Goal: Book appointment/travel/reservation

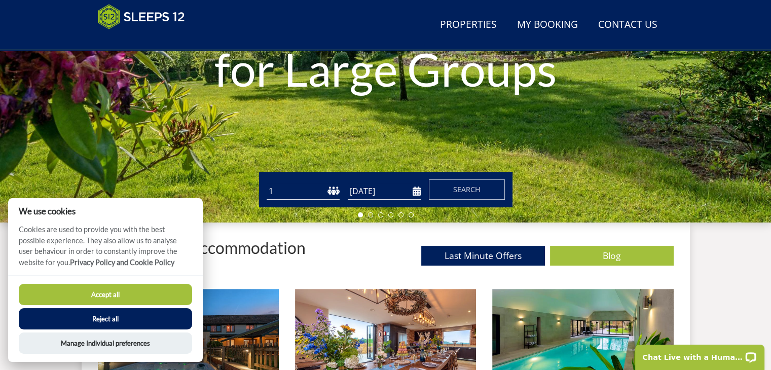
scroll to position [240, 0]
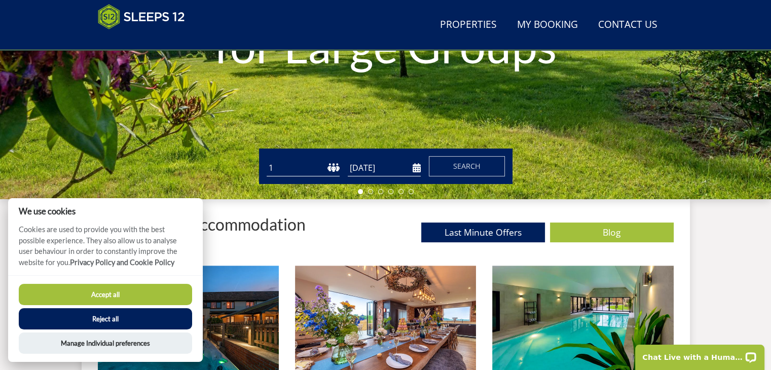
click at [94, 318] on button "Reject all" at bounding box center [105, 318] width 173 height 21
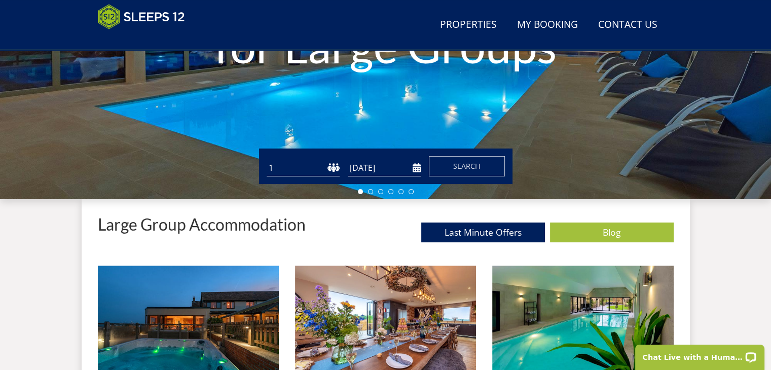
click at [326, 167] on select "1 2 3 4 5 6 7 8 9 10 11 12 13 14 15 16 17 18 19 20 21 22 23 24 25 26 27 28 29 3…" at bounding box center [303, 168] width 73 height 17
select select "10"
click at [267, 160] on select "1 2 3 4 5 6 7 8 9 10 11 12 13 14 15 16 17 18 19 20 21 22 23 24 25 26 27 28 29 3…" at bounding box center [303, 168] width 73 height 17
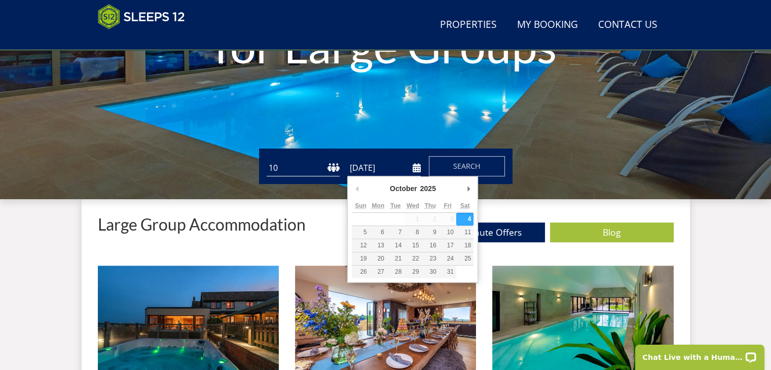
click at [395, 173] on input "[DATE]" at bounding box center [384, 168] width 73 height 17
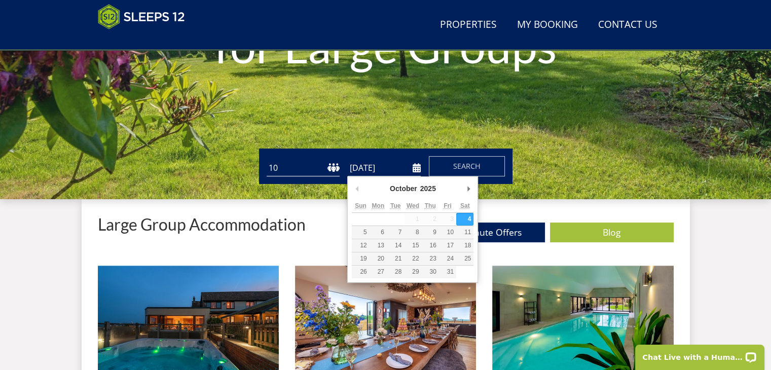
click at [462, 182] on div "October January February March April May June July August September October Nov…" at bounding box center [413, 190] width 122 height 19
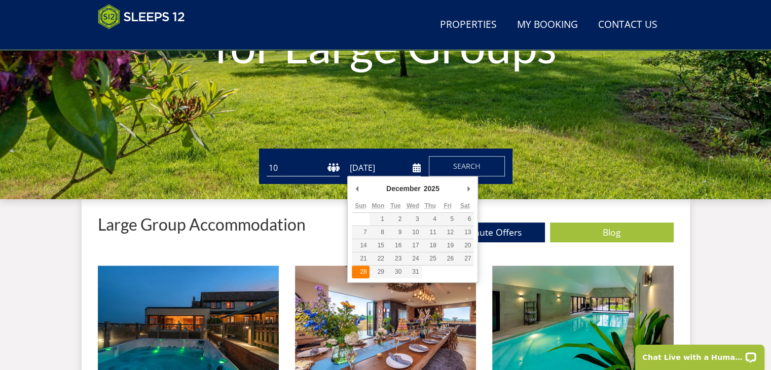
type input "[DATE]"
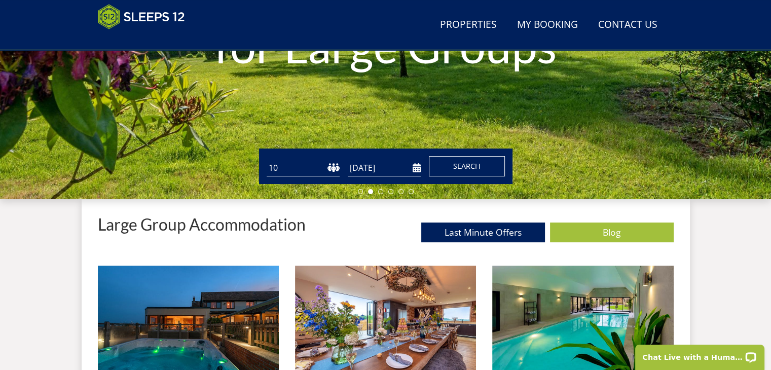
click at [488, 165] on button "Search" at bounding box center [467, 166] width 76 height 20
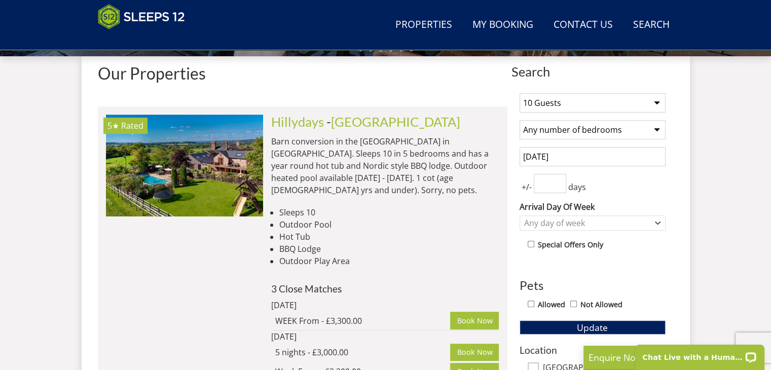
scroll to position [370, 0]
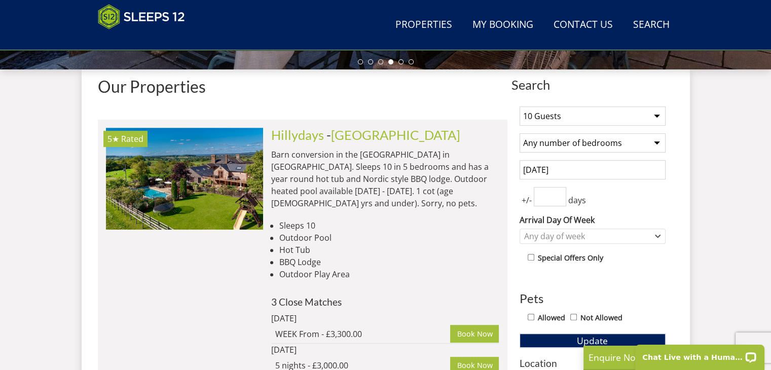
click at [551, 202] on input "number" at bounding box center [550, 196] width 32 height 19
click at [558, 201] on input "0" at bounding box center [550, 196] width 32 height 19
click at [627, 181] on div "1 Guest 2 Guests 3 Guests 4 Guests 5 Guests 6 Guests 7 Guests 8 Guests 9 Guests…" at bounding box center [592, 360] width 162 height 524
click at [556, 201] on input "0" at bounding box center [550, 196] width 32 height 19
type input "1"
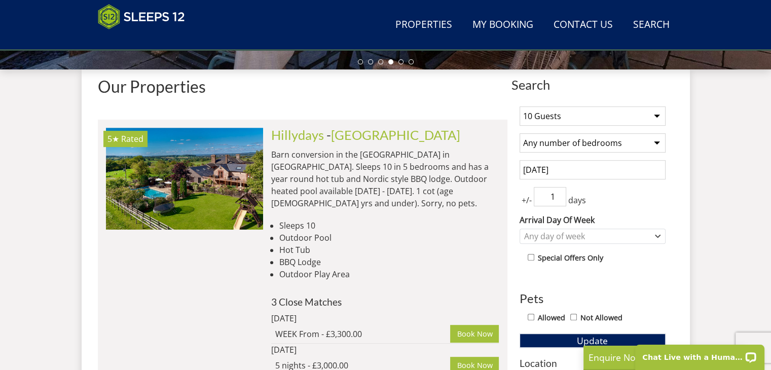
click at [557, 193] on input "1" at bounding box center [550, 196] width 32 height 19
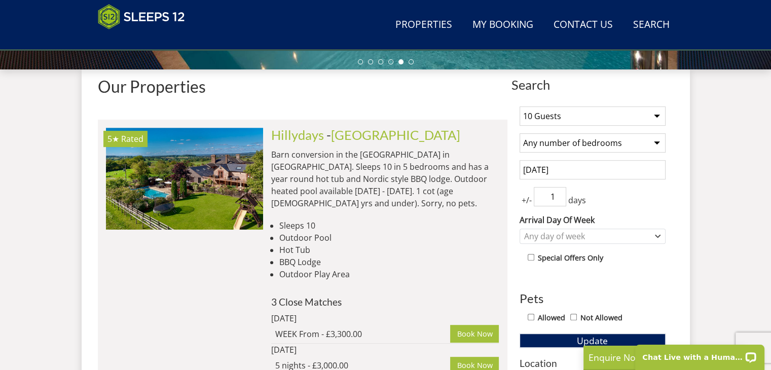
click at [657, 140] on select "Any number of bedrooms 4 Bedrooms 5 Bedrooms 6 Bedrooms 7 Bedrooms 8 Bedrooms 9…" at bounding box center [592, 142] width 146 height 19
select select "5"
click at [519, 133] on select "Any number of bedrooms 4 Bedrooms 5 Bedrooms 6 Bedrooms 7 Bedrooms 8 Bedrooms 9…" at bounding box center [592, 142] width 146 height 19
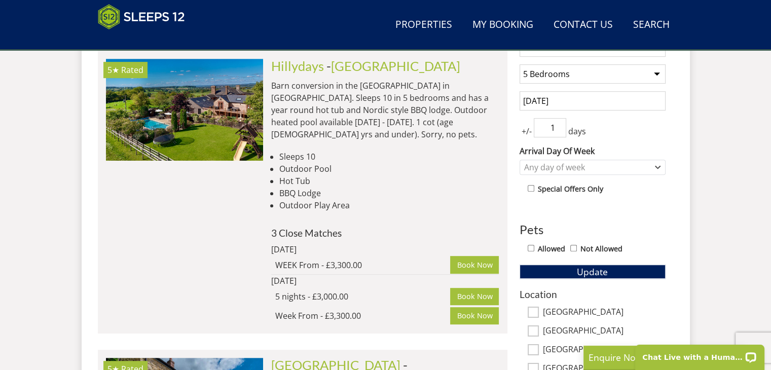
scroll to position [484, 0]
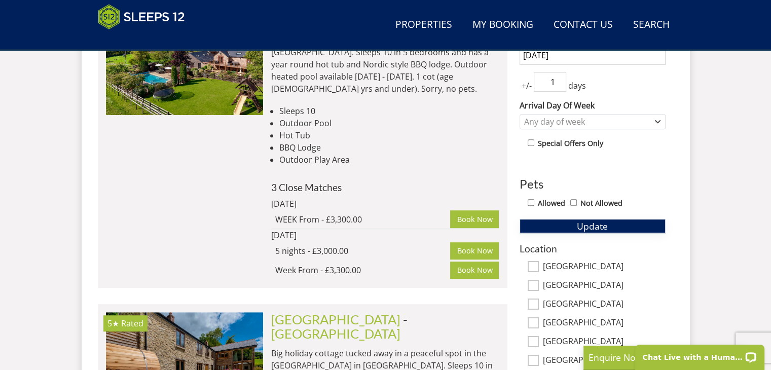
click at [601, 223] on span "Update" at bounding box center [592, 226] width 31 height 12
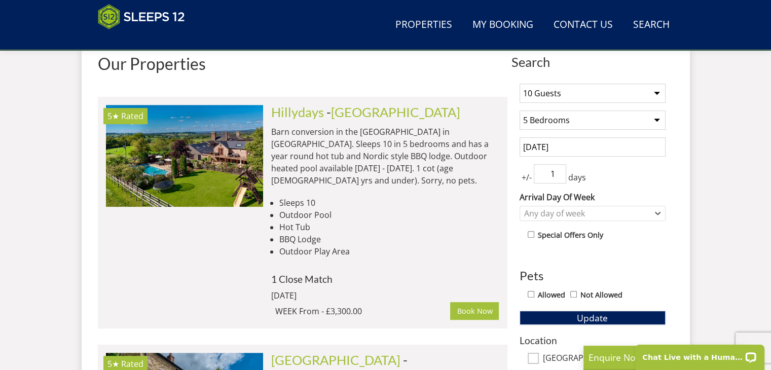
scroll to position [429, 0]
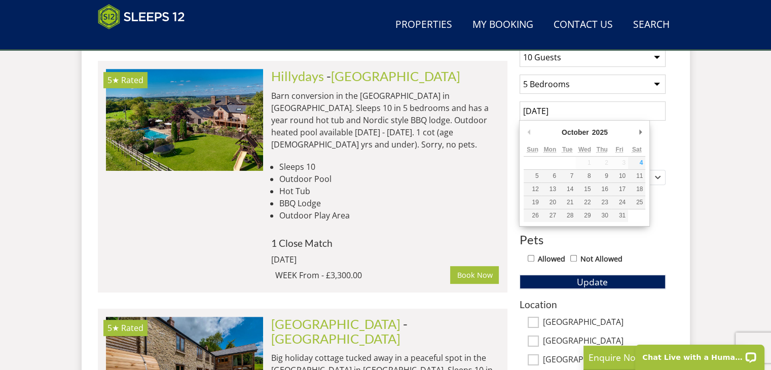
click at [559, 109] on input "[DATE]" at bounding box center [592, 110] width 146 height 19
type input "[DATE]"
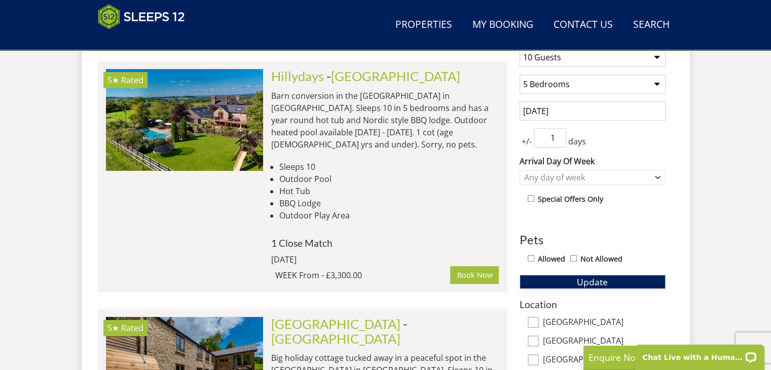
click at [589, 276] on span "Update" at bounding box center [592, 282] width 31 height 12
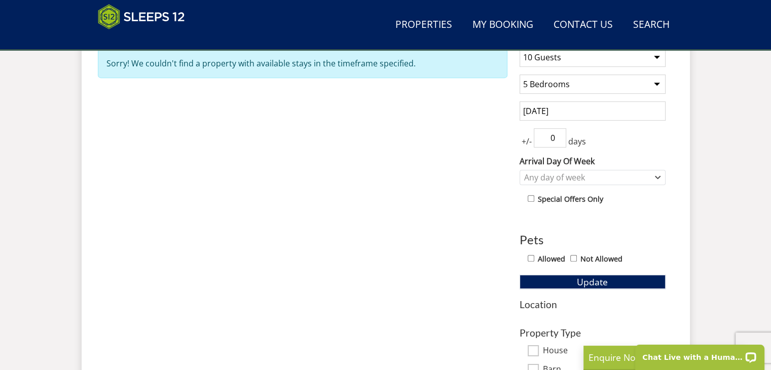
click at [559, 140] on input "0" at bounding box center [550, 137] width 32 height 19
click at [561, 128] on input "0" at bounding box center [550, 137] width 32 height 19
click at [563, 132] on input "0" at bounding box center [550, 137] width 32 height 19
click at [559, 135] on input "1" at bounding box center [550, 137] width 32 height 19
type input "2"
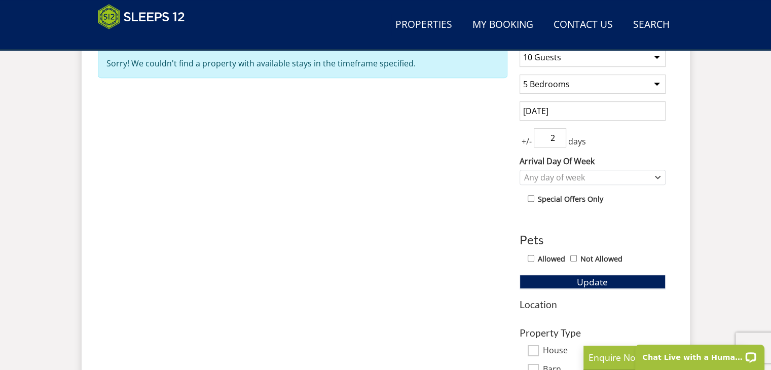
click at [559, 135] on input "2" at bounding box center [550, 137] width 32 height 19
click at [551, 277] on button "Update" at bounding box center [592, 282] width 146 height 14
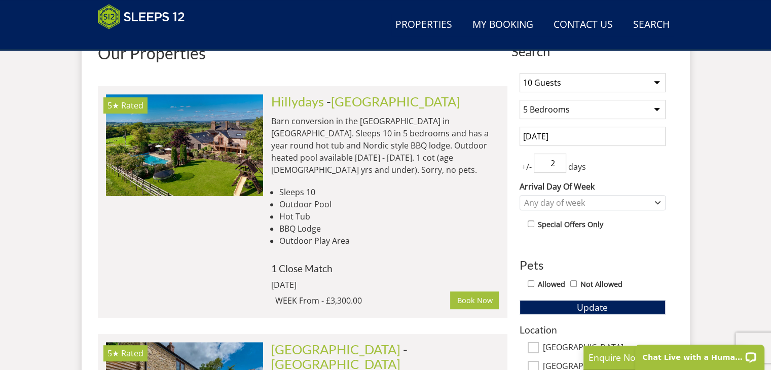
scroll to position [373, 0]
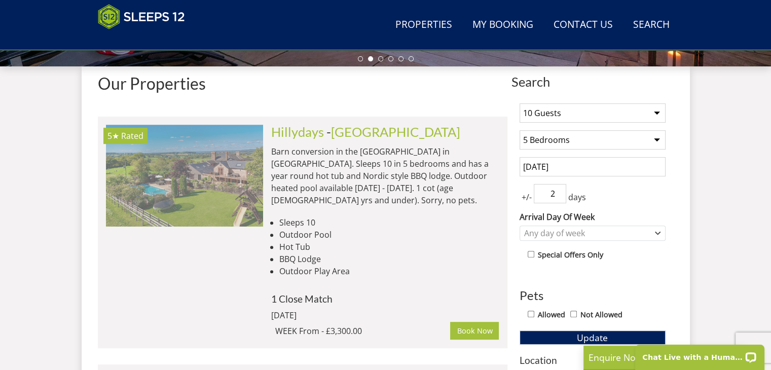
click at [239, 185] on img at bounding box center [184, 175] width 157 height 101
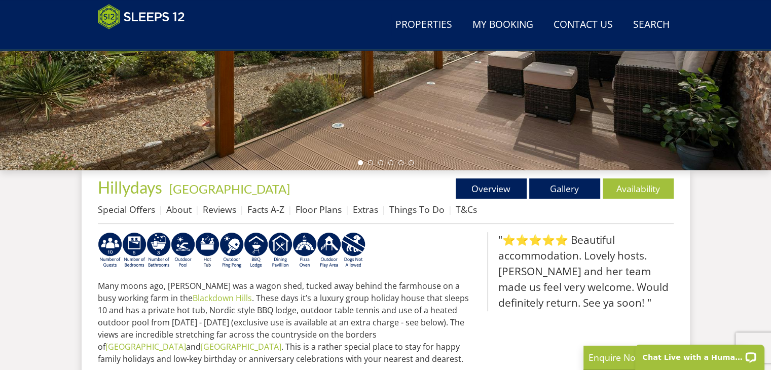
scroll to position [271, 0]
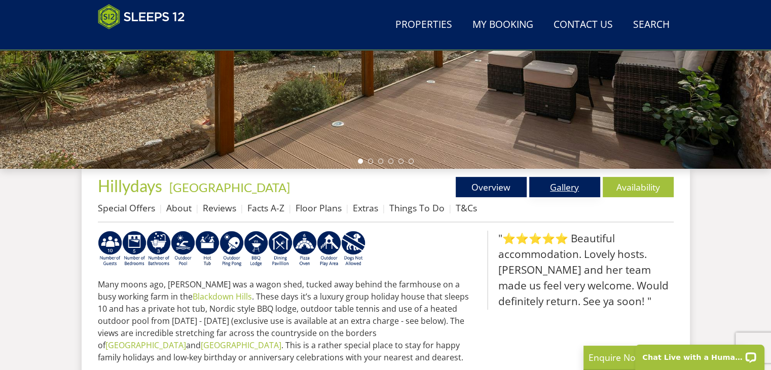
click at [548, 179] on link "Gallery" at bounding box center [564, 187] width 71 height 20
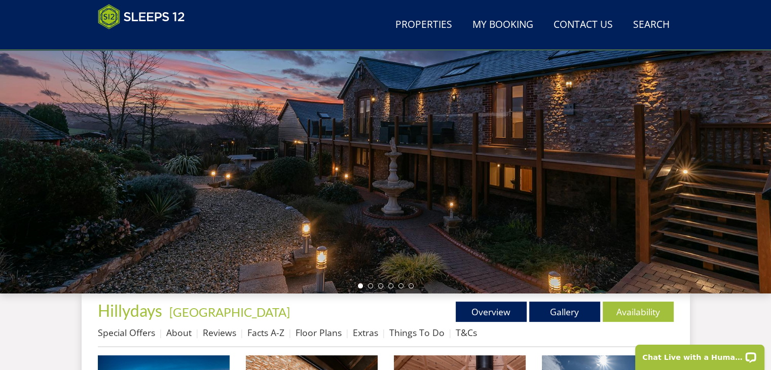
scroll to position [470, 0]
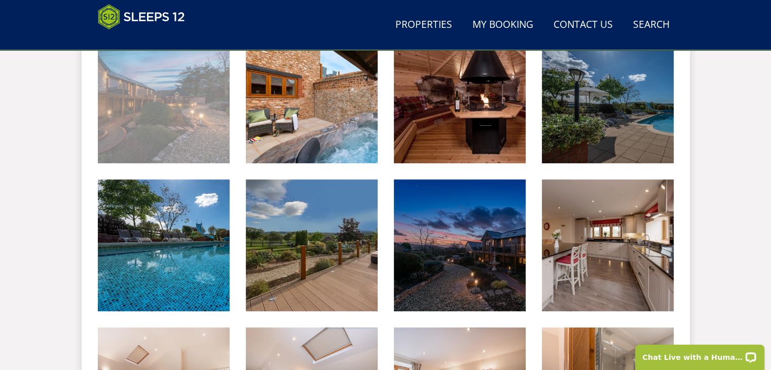
click at [203, 144] on img at bounding box center [164, 97] width 132 height 132
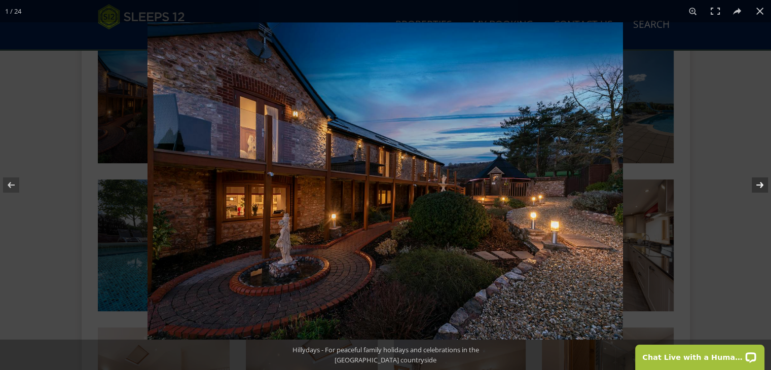
click at [758, 183] on button at bounding box center [752, 185] width 35 height 51
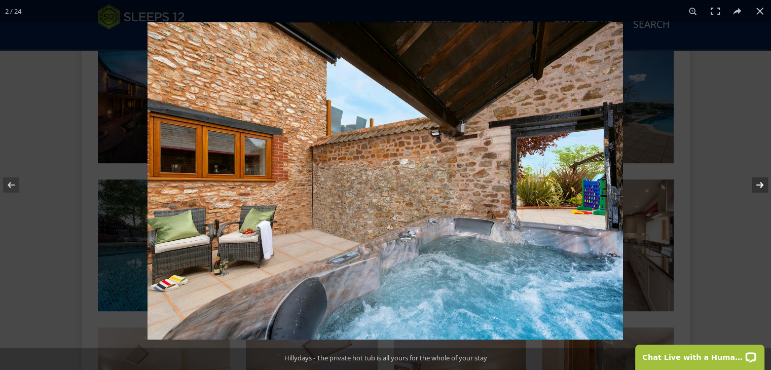
click at [758, 183] on button at bounding box center [752, 185] width 35 height 51
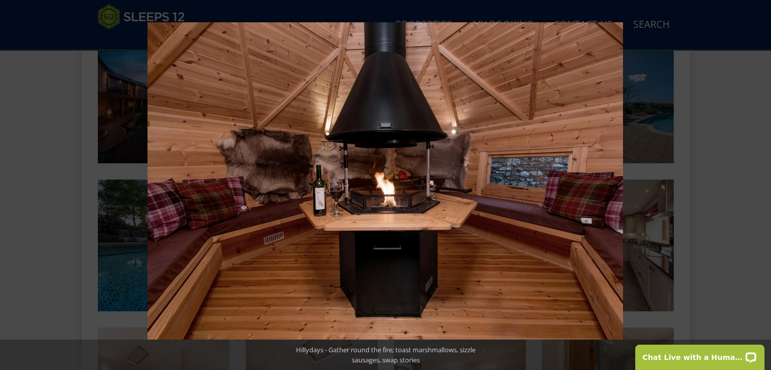
click at [758, 183] on button at bounding box center [752, 185] width 35 height 51
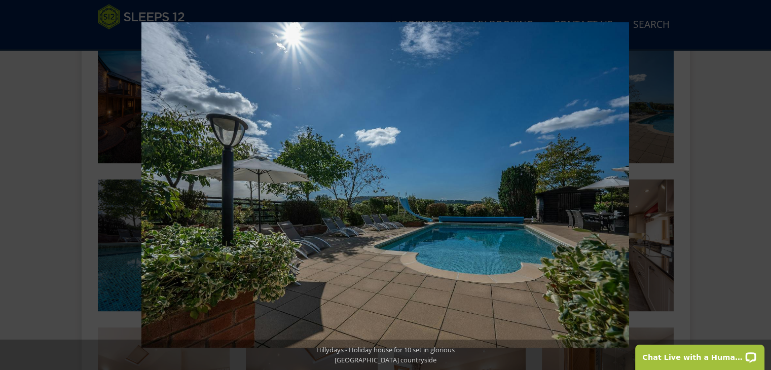
click at [758, 183] on button at bounding box center [752, 185] width 35 height 51
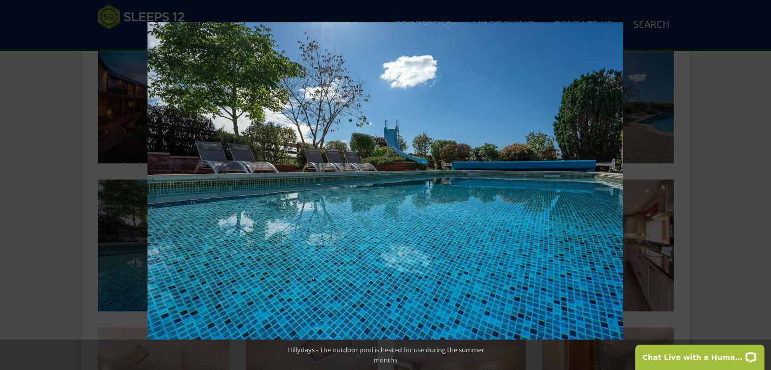
click at [758, 183] on button at bounding box center [752, 185] width 35 height 51
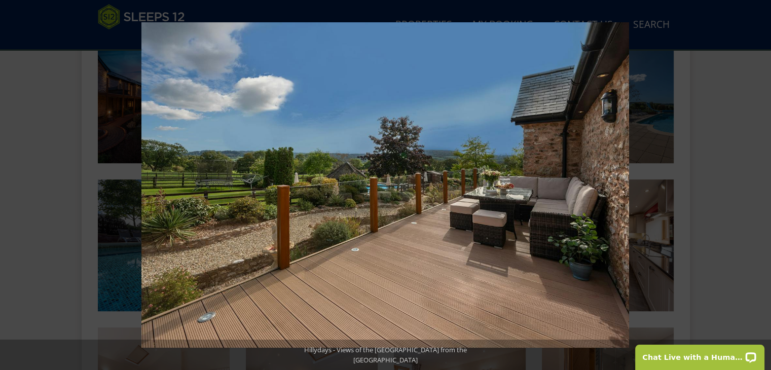
click at [758, 183] on button at bounding box center [752, 185] width 35 height 51
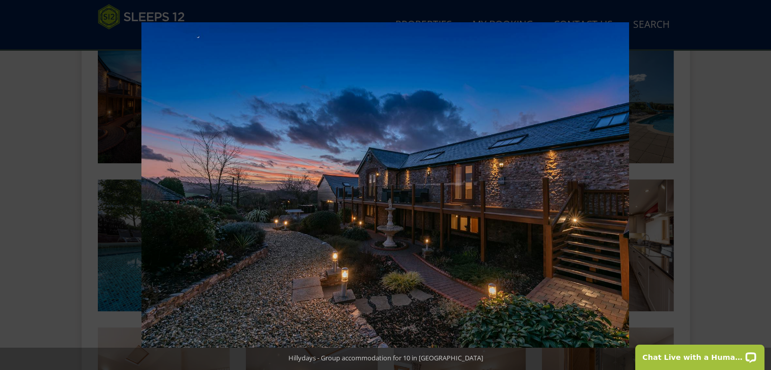
click at [758, 183] on button at bounding box center [752, 185] width 35 height 51
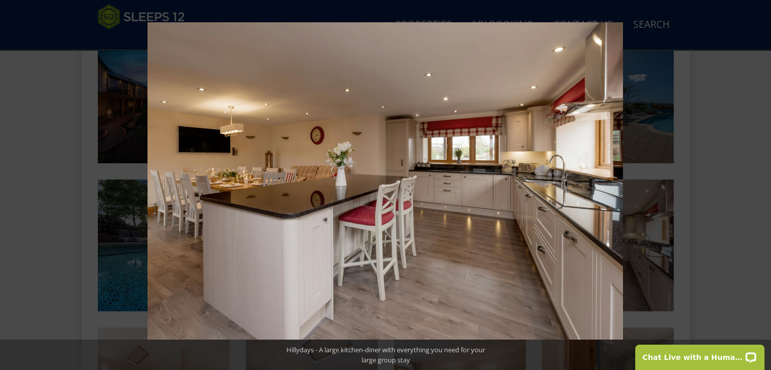
click at [758, 183] on button at bounding box center [752, 185] width 35 height 51
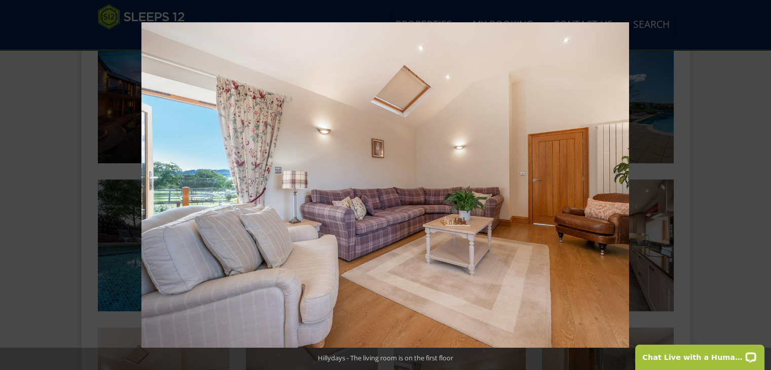
click at [758, 183] on button at bounding box center [752, 185] width 35 height 51
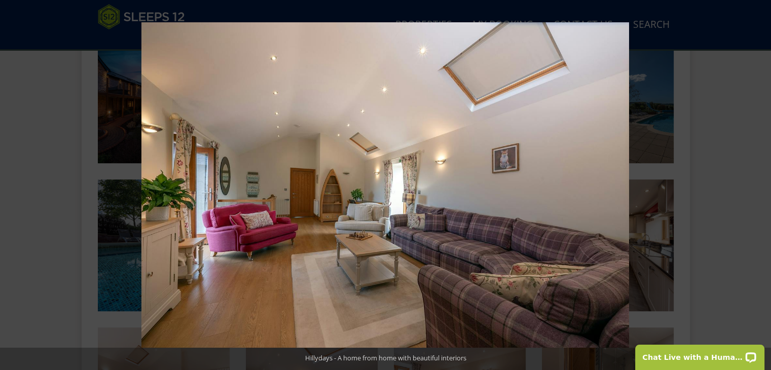
click at [758, 183] on button at bounding box center [752, 185] width 35 height 51
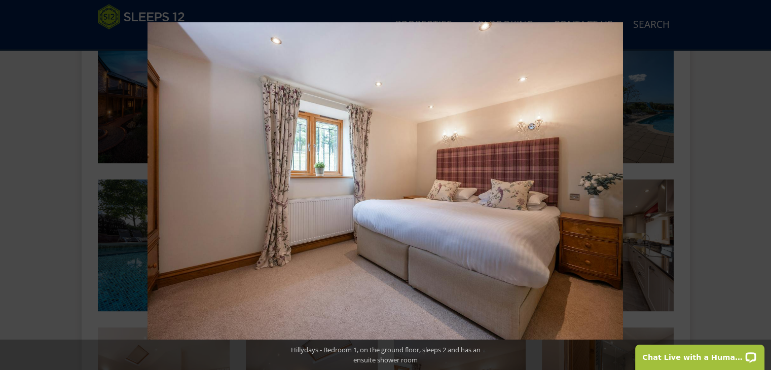
click at [758, 183] on button at bounding box center [752, 185] width 35 height 51
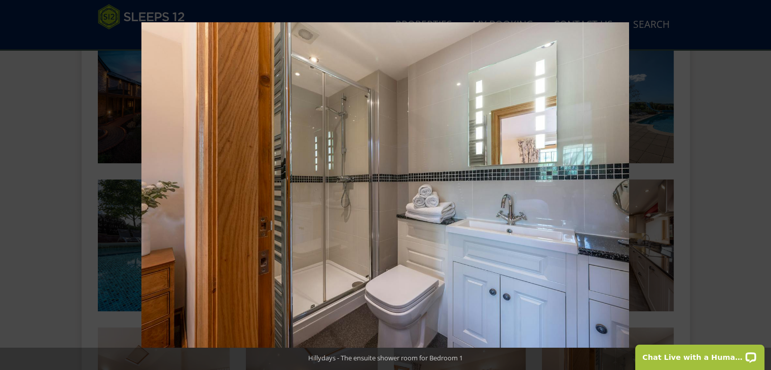
click at [758, 183] on button at bounding box center [752, 185] width 35 height 51
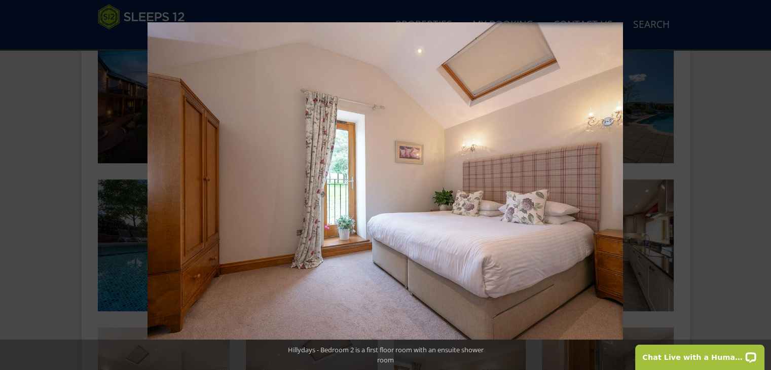
click at [758, 183] on button at bounding box center [752, 185] width 35 height 51
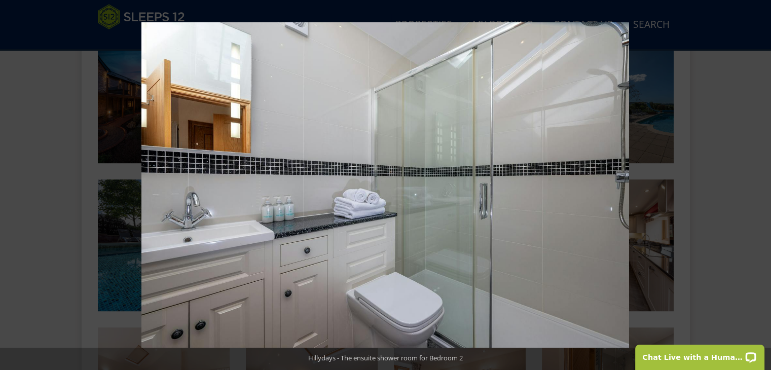
click at [758, 183] on button at bounding box center [752, 185] width 35 height 51
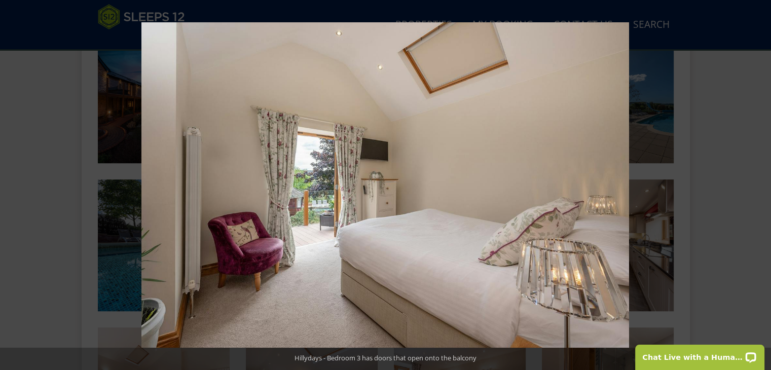
click at [758, 183] on button at bounding box center [752, 185] width 35 height 51
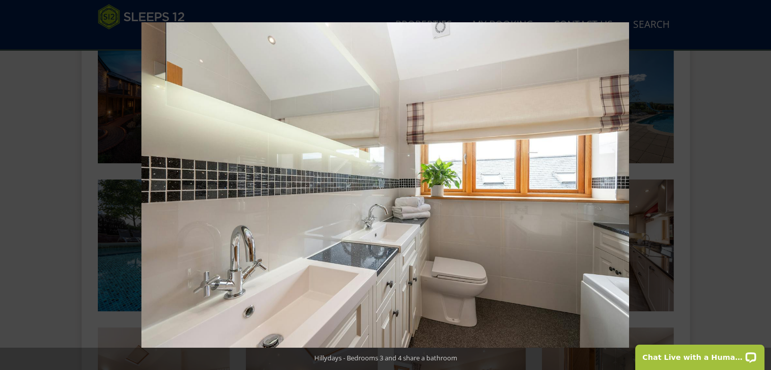
click at [758, 183] on button at bounding box center [752, 185] width 35 height 51
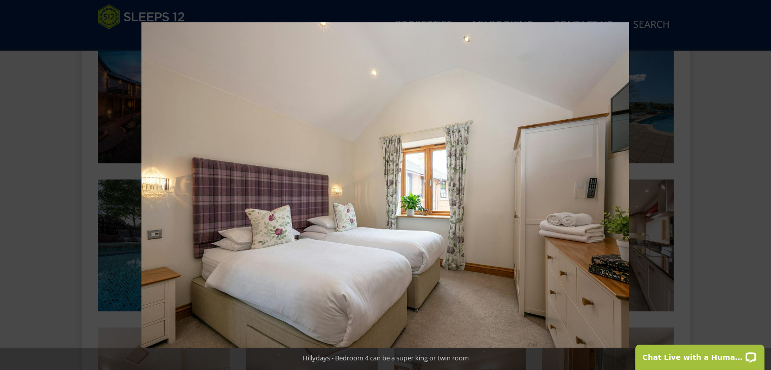
click at [758, 183] on button at bounding box center [752, 185] width 35 height 51
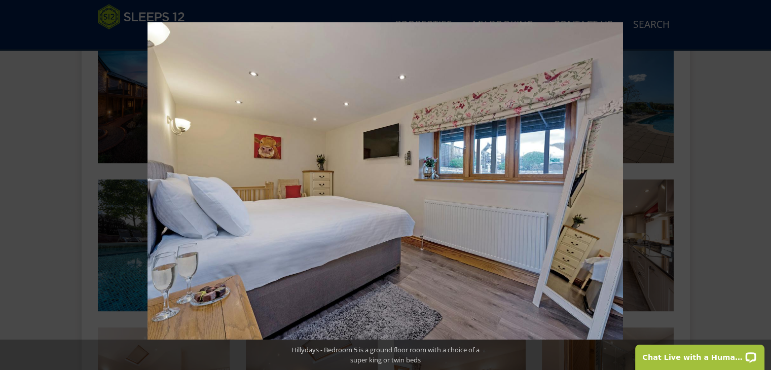
click at [758, 183] on button at bounding box center [752, 185] width 35 height 51
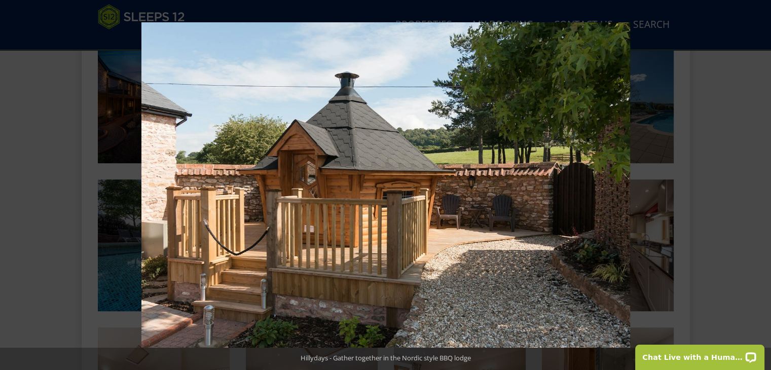
click at [758, 183] on button at bounding box center [752, 185] width 35 height 51
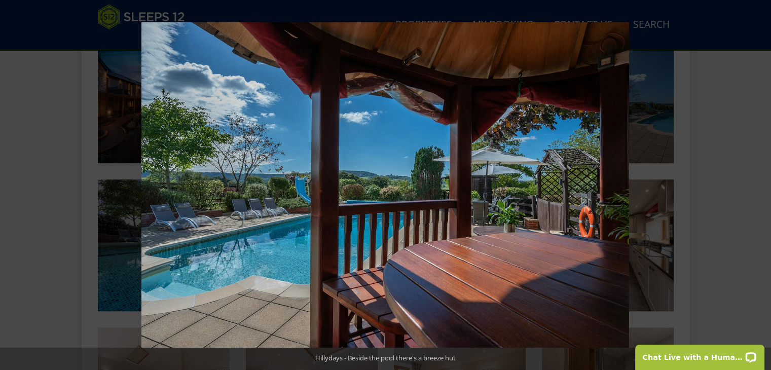
click at [758, 183] on button at bounding box center [752, 185] width 35 height 51
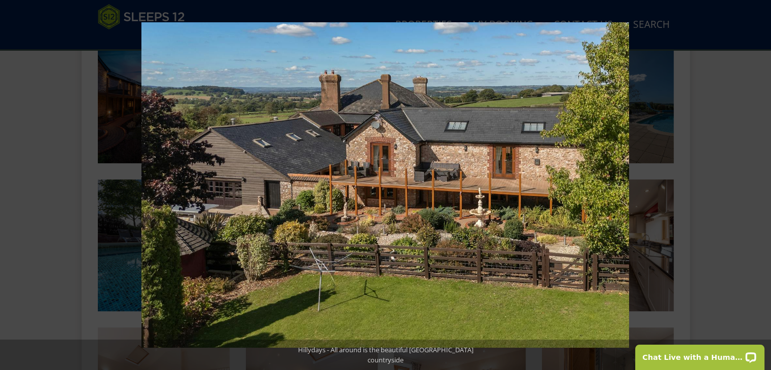
click at [758, 183] on button at bounding box center [752, 185] width 35 height 51
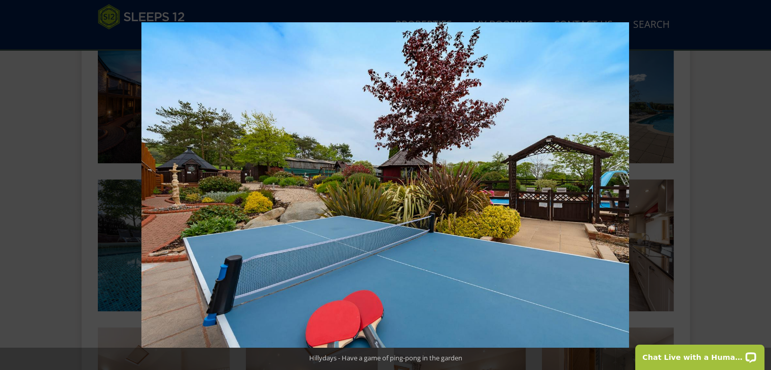
click at [758, 183] on button at bounding box center [752, 185] width 35 height 51
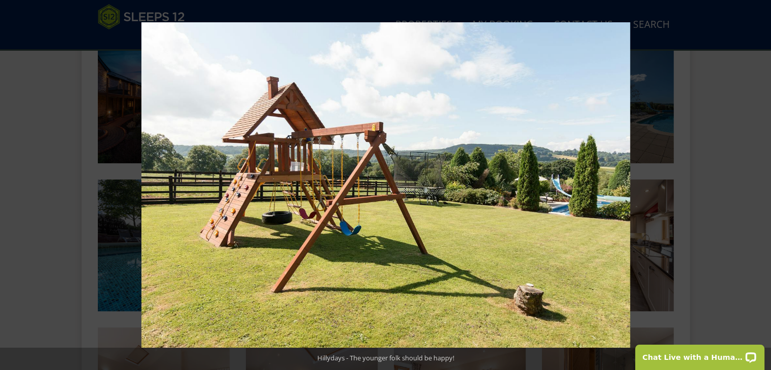
click at [758, 183] on button at bounding box center [752, 185] width 35 height 51
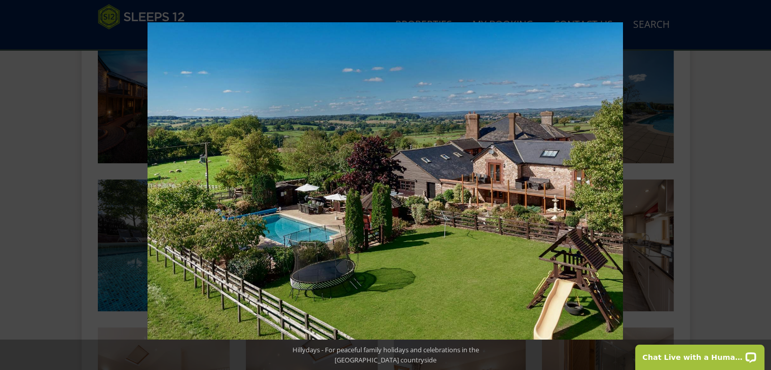
click at [758, 183] on button at bounding box center [752, 185] width 35 height 51
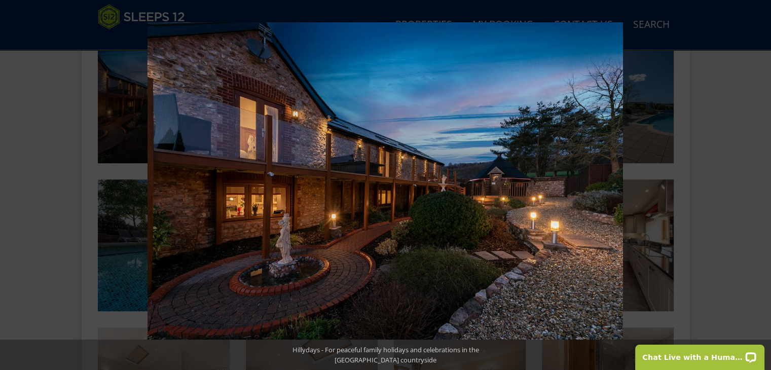
click at [758, 183] on button at bounding box center [752, 185] width 35 height 51
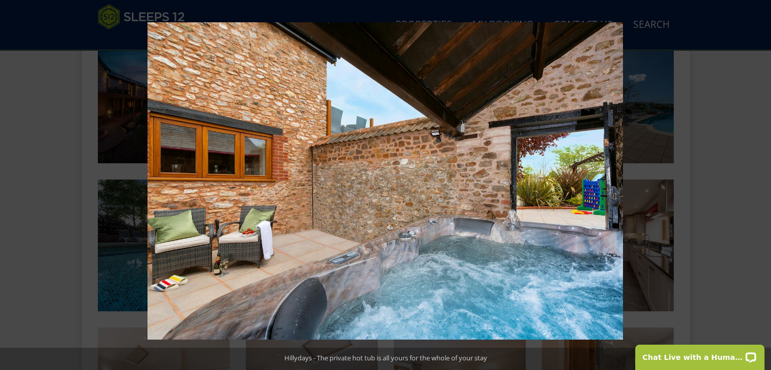
click at [758, 183] on button at bounding box center [752, 185] width 35 height 51
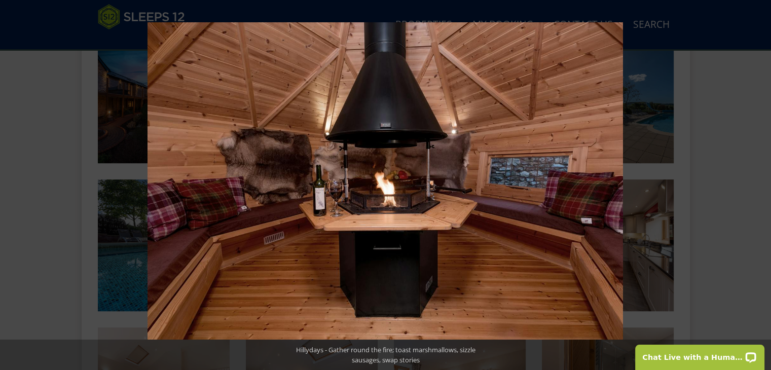
click at [758, 183] on button at bounding box center [752, 185] width 35 height 51
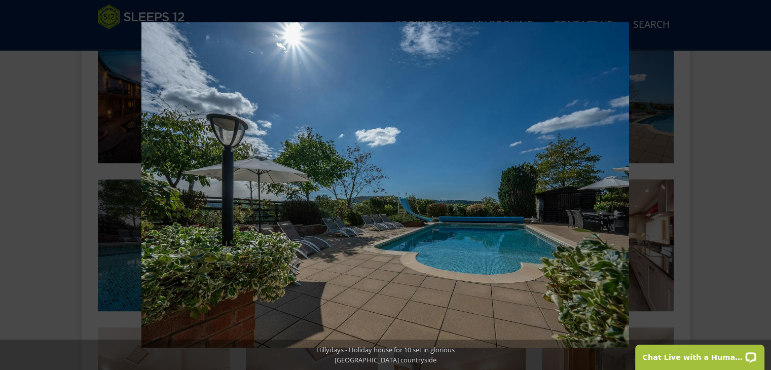
click at [758, 183] on button at bounding box center [752, 185] width 35 height 51
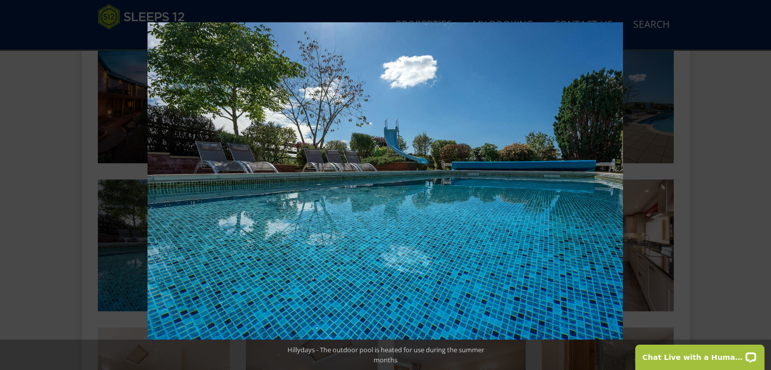
click at [758, 183] on button at bounding box center [752, 185] width 35 height 51
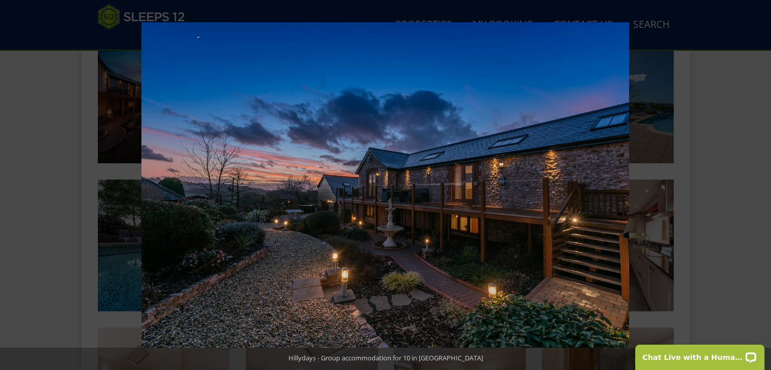
click at [758, 183] on button at bounding box center [752, 185] width 35 height 51
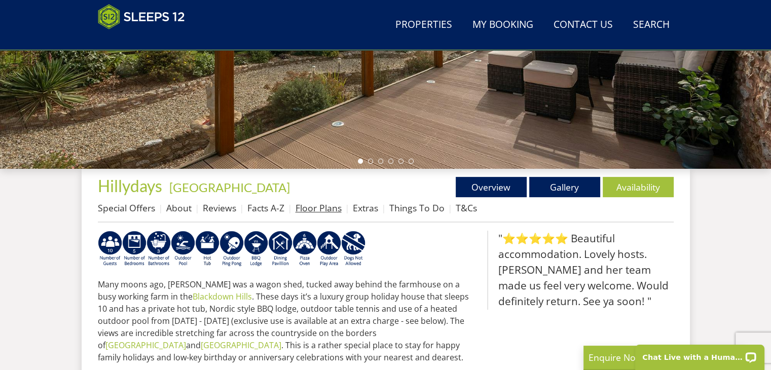
click at [326, 211] on link "Floor Plans" at bounding box center [318, 208] width 46 height 12
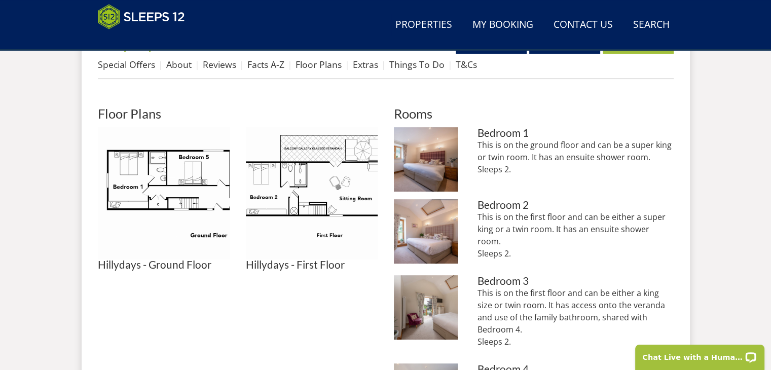
scroll to position [416, 0]
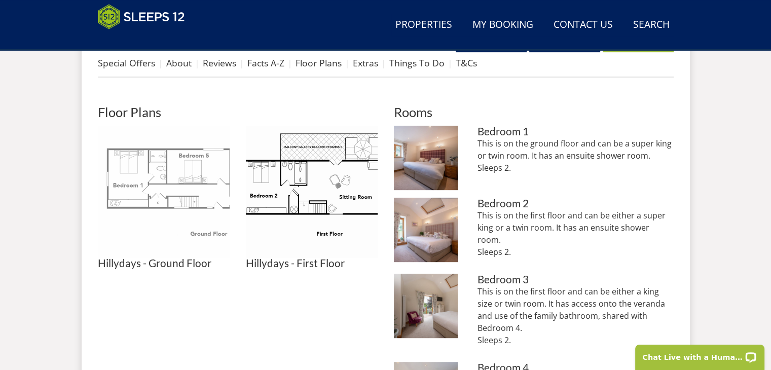
click at [195, 203] on img at bounding box center [164, 192] width 132 height 132
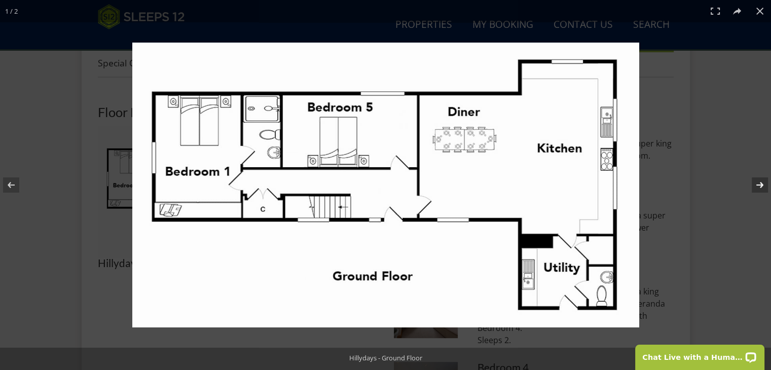
click at [758, 187] on button at bounding box center [752, 185] width 35 height 51
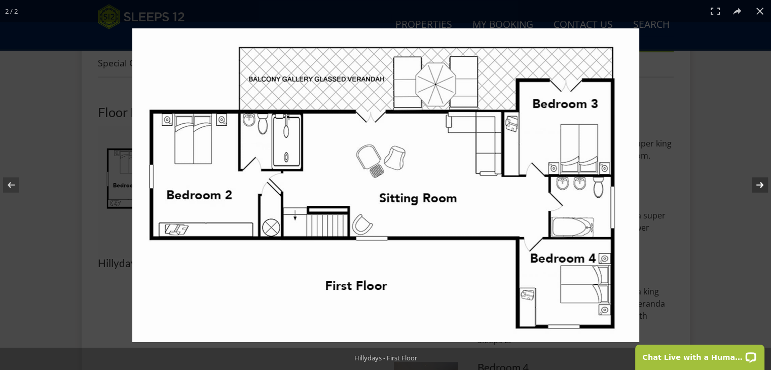
click at [762, 190] on button at bounding box center [752, 185] width 35 height 51
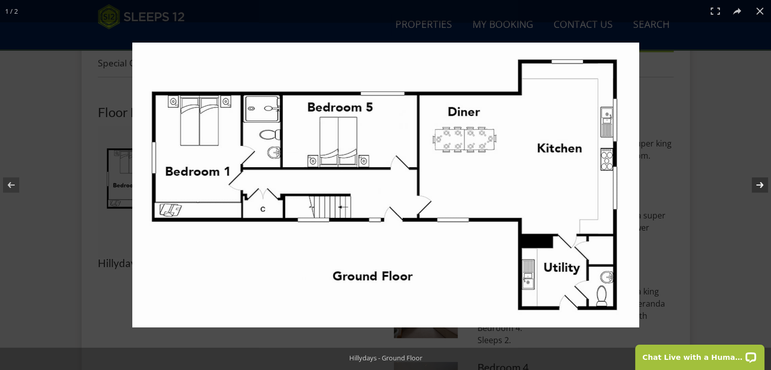
click at [762, 190] on button at bounding box center [752, 185] width 35 height 51
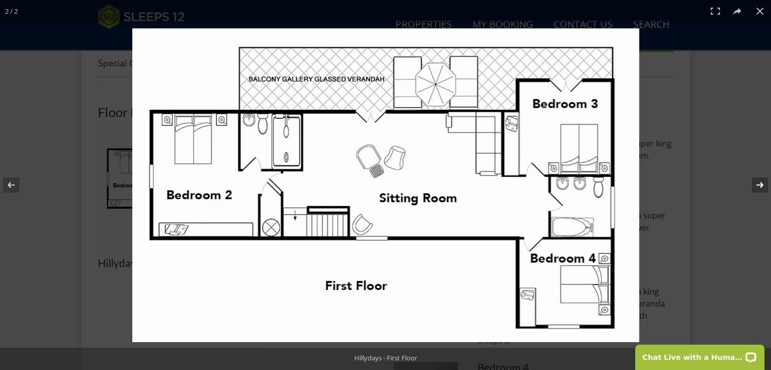
click at [762, 190] on button at bounding box center [752, 185] width 35 height 51
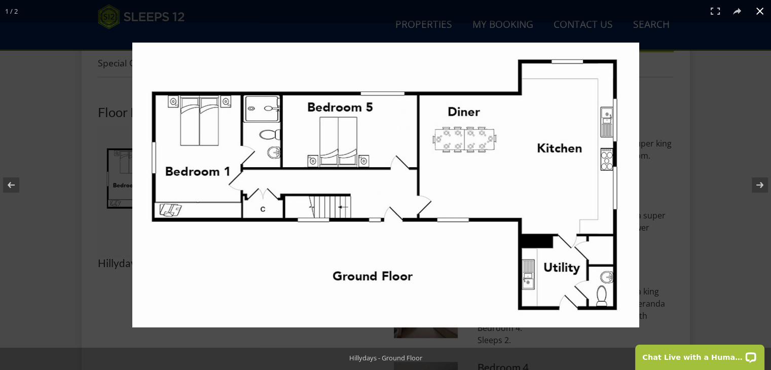
click at [762, 11] on button at bounding box center [760, 11] width 22 height 22
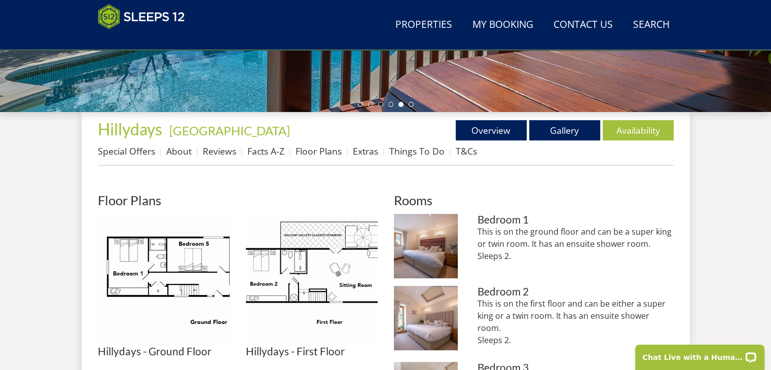
scroll to position [345, 0]
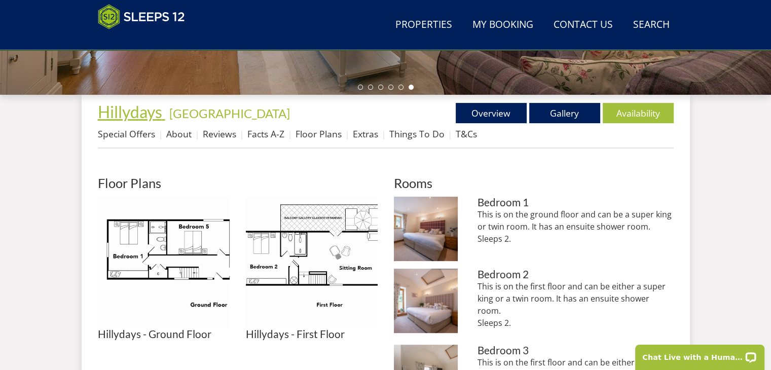
click at [117, 116] on span "Hillydays" at bounding box center [130, 112] width 64 height 20
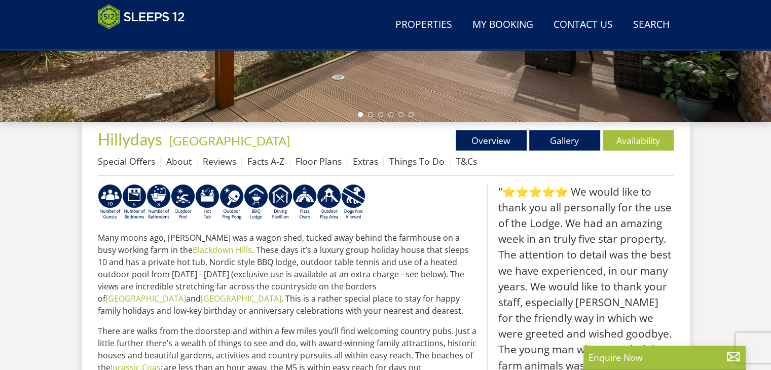
scroll to position [322, 0]
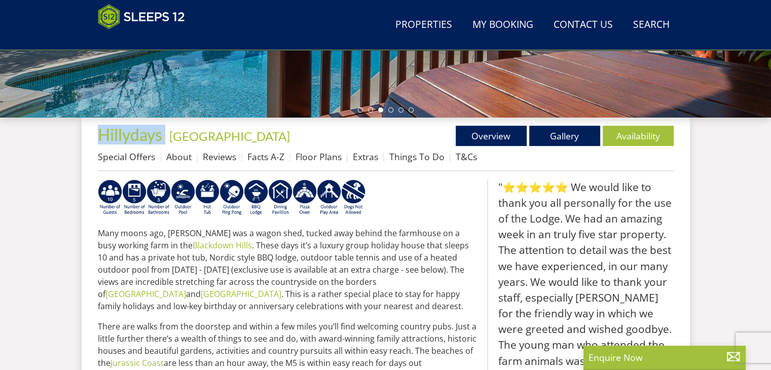
drag, startPoint x: 83, startPoint y: 138, endPoint x: 167, endPoint y: 142, distance: 84.2
click at [198, 143] on div "Properties [GEOGRAPHIC_DATA] - [GEOGRAPHIC_DATA] Overview Gallery Availability …" at bounding box center [386, 149] width 576 height 46
